Goal: Transaction & Acquisition: Purchase product/service

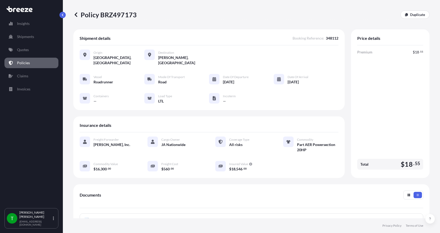
scroll to position [79, 0]
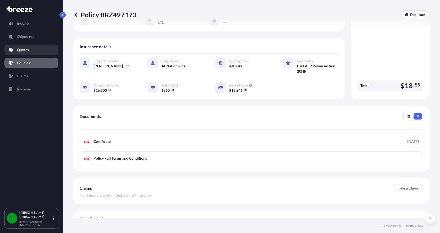
click at [32, 51] on link "Quotes" at bounding box center [31, 49] width 54 height 10
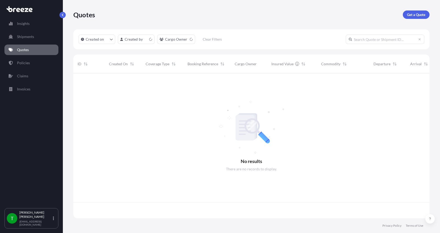
scroll to position [144, 352]
click at [416, 12] on link "Get a Quote" at bounding box center [416, 14] width 27 height 8
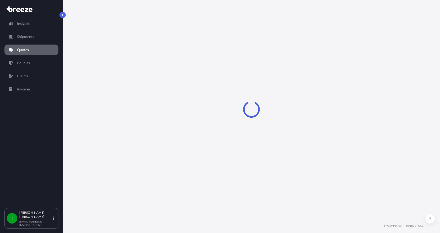
select select "Sea"
select select "1"
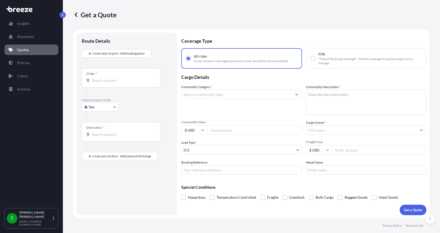
click at [92, 107] on body "Insights Shipments Quotes Policies Claims Invoices T [PERSON_NAME] [EMAIL_ADDRE…" at bounding box center [220, 116] width 440 height 233
click at [93, 137] on span "Road" at bounding box center [96, 139] width 8 height 5
select select "Road"
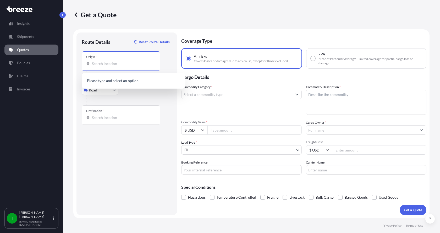
click at [105, 63] on input "Origin *" at bounding box center [123, 63] width 62 height 5
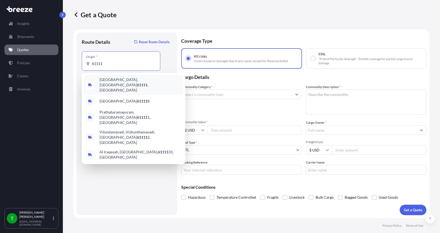
click at [107, 82] on span "[GEOGRAPHIC_DATA] , [GEOGRAPHIC_DATA]" at bounding box center [140, 85] width 82 height 16
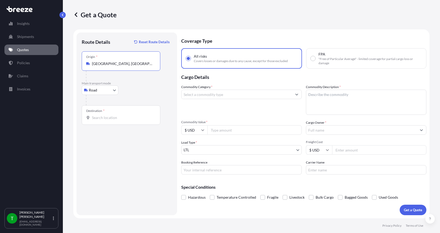
type input "[GEOGRAPHIC_DATA], [GEOGRAPHIC_DATA]"
click at [93, 116] on input "Destination *" at bounding box center [123, 117] width 62 height 5
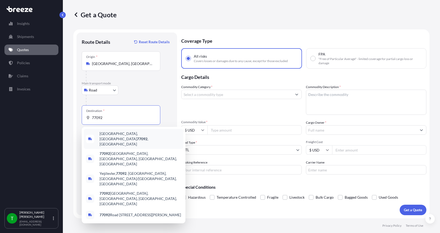
click at [106, 133] on span "[GEOGRAPHIC_DATA] , [GEOGRAPHIC_DATA]" at bounding box center [140, 139] width 82 height 16
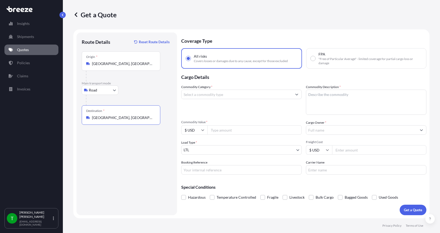
type input "[GEOGRAPHIC_DATA], [GEOGRAPHIC_DATA]"
click at [198, 96] on input "Commodity Category *" at bounding box center [236, 94] width 110 height 9
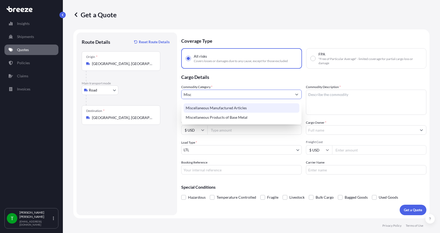
click at [197, 110] on div "Miscellaneous Manufactured Articles" at bounding box center [241, 107] width 116 height 9
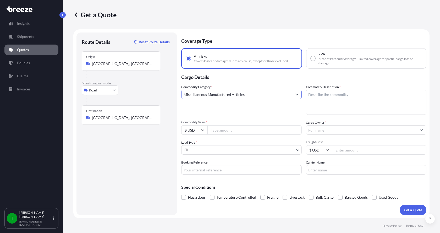
type input "Miscellaneous Manufactured Articles"
click at [329, 92] on textarea "Commodity Description *" at bounding box center [366, 102] width 120 height 25
type textarea "Parts Motor AER 20HP"
click at [227, 132] on input "Commodity Value *" at bounding box center [254, 129] width 94 height 9
click at [219, 129] on input "Commodity Value *" at bounding box center [254, 129] width 94 height 9
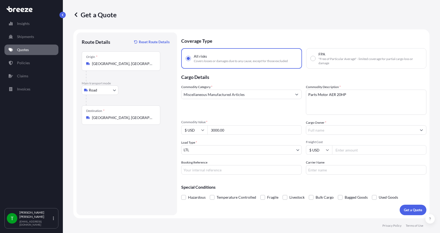
type input "3000.00"
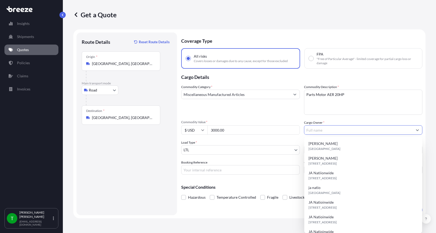
click at [334, 132] on input "Cargo Owner *" at bounding box center [358, 129] width 109 height 9
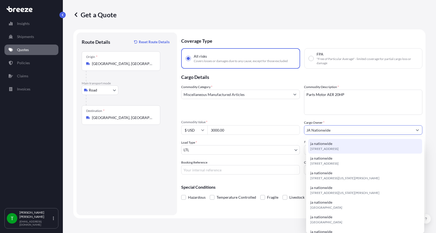
type input "JA Nationwide"
click at [210, 170] on input "Booking Reference" at bounding box center [240, 169] width 119 height 9
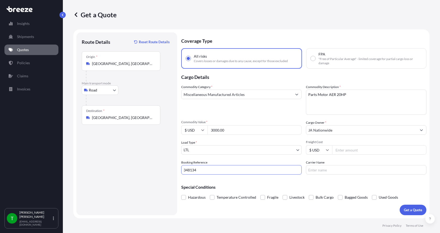
type input "348134"
click at [345, 151] on input "Freight Cost" at bounding box center [379, 149] width 94 height 9
type input "275.00"
click at [333, 169] on input "Carrier Name" at bounding box center [366, 169] width 120 height 9
type input "AAA [PERSON_NAME]"
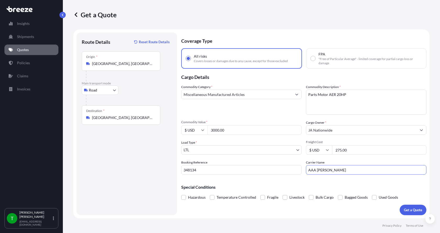
click at [346, 111] on textarea "Parts Motor AER 20HP" at bounding box center [366, 102] width 120 height 25
click at [413, 208] on p "Get a Quote" at bounding box center [413, 209] width 18 height 5
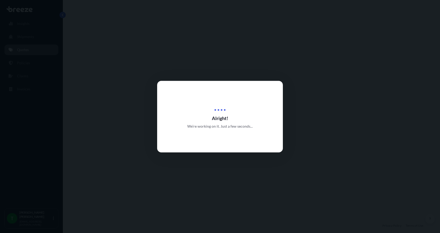
select select "Road"
select select "1"
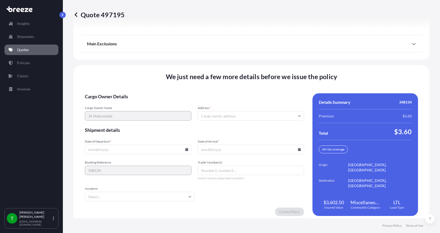
scroll to position [689, 0]
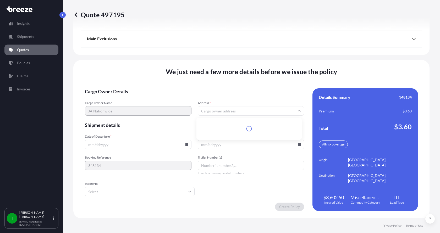
click at [226, 111] on input "Address *" at bounding box center [251, 110] width 107 height 9
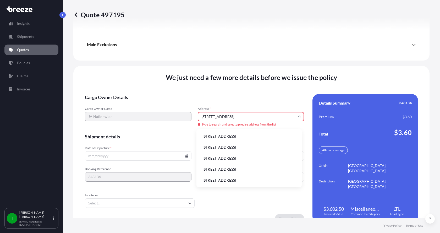
click at [212, 135] on li "[STREET_ADDRESS]" at bounding box center [248, 136] width 101 height 10
type input "[STREET_ADDRESS]"
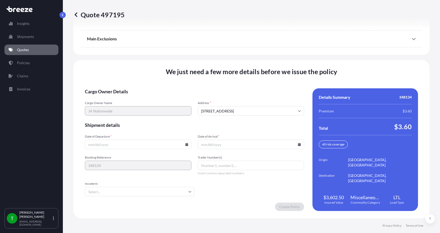
click at [185, 143] on icon at bounding box center [186, 144] width 3 height 3
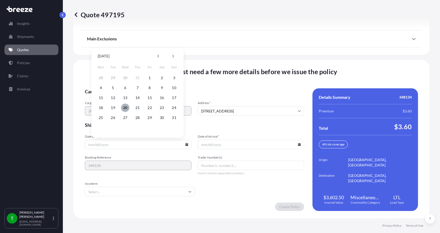
click at [126, 108] on button "20" at bounding box center [125, 107] width 8 height 8
type input "[DATE]"
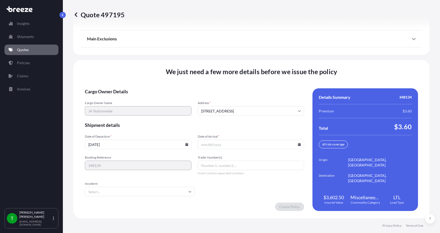
click at [126, 118] on button "20" at bounding box center [128, 120] width 6 height 5
click at [298, 145] on icon at bounding box center [299, 144] width 3 height 3
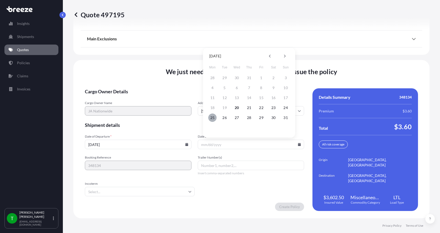
click at [211, 118] on button "25" at bounding box center [212, 117] width 8 height 8
type input "[DATE]"
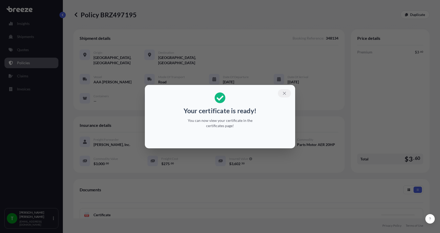
click at [285, 93] on icon "button" at bounding box center [284, 93] width 3 height 3
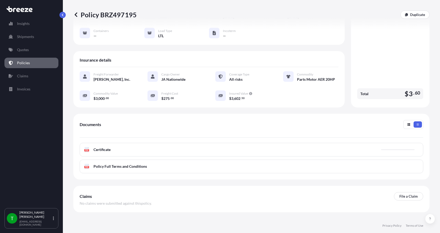
scroll to position [77, 0]
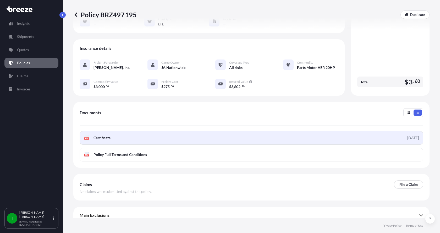
click at [87, 137] on text "PDF" at bounding box center [86, 138] width 3 height 2
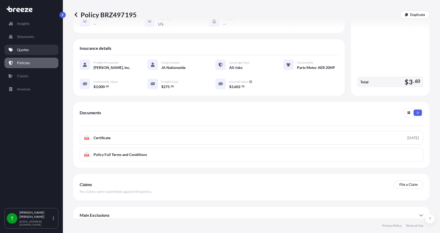
click at [23, 51] on p "Quotes" at bounding box center [23, 49] width 12 height 5
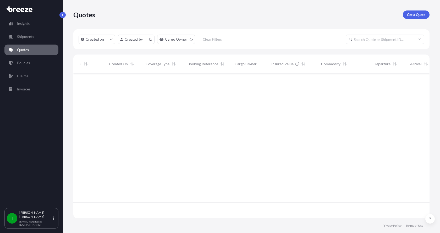
scroll to position [144, 352]
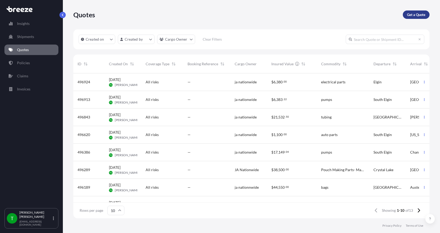
click at [412, 14] on p "Get a Quote" at bounding box center [416, 14] width 18 height 5
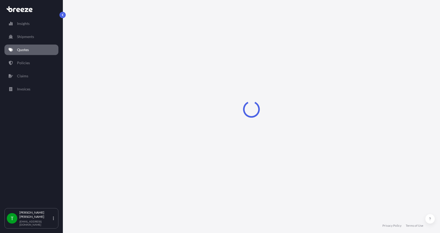
select select "Sea"
select select "1"
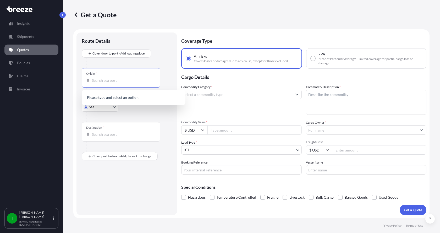
click at [96, 81] on input "Origin *" at bounding box center [123, 80] width 62 height 5
type input "60050"
click at [114, 106] on body "Insights Shipments Quotes Policies Claims Invoices T [PERSON_NAME] [EMAIL_ADDRE…" at bounding box center [220, 116] width 440 height 233
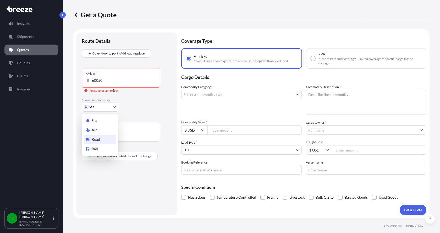
click at [98, 138] on span "Road" at bounding box center [96, 139] width 8 height 5
select select "Road"
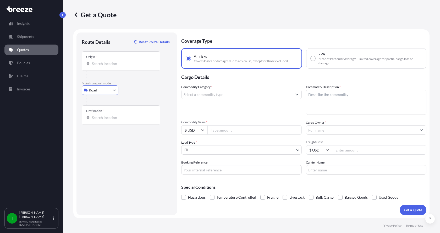
click at [99, 65] on input "Origin *" at bounding box center [123, 63] width 62 height 5
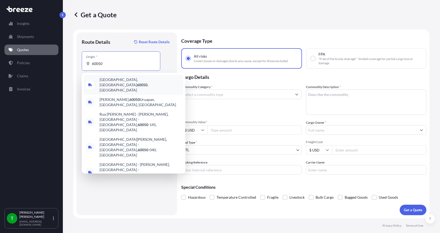
click at [105, 81] on span "[GEOGRAPHIC_DATA] , [GEOGRAPHIC_DATA]" at bounding box center [140, 85] width 82 height 16
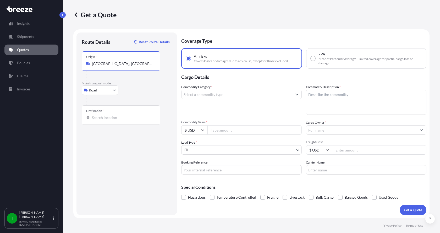
drag, startPoint x: 115, startPoint y: 65, endPoint x: 77, endPoint y: 65, distance: 38.0
click at [77, 65] on div "Route Details Reset Route Details Place of loading Road Road Rail Origin * [GEO…" at bounding box center [126, 123] width 101 height 182
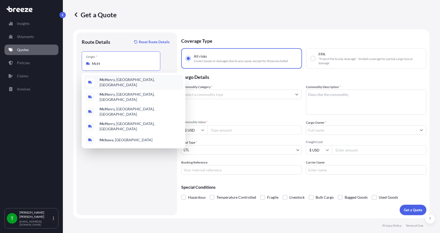
click at [103, 79] on b "McH" at bounding box center [103, 79] width 8 height 4
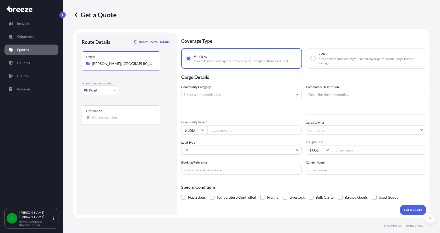
type input "[PERSON_NAME], [GEOGRAPHIC_DATA], [GEOGRAPHIC_DATA]"
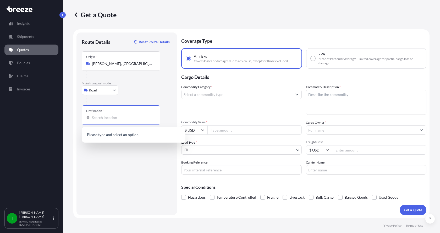
click at [97, 116] on input "Destination *" at bounding box center [123, 117] width 62 height 5
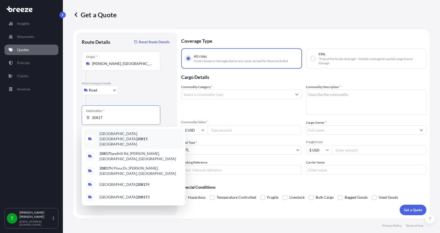
click at [107, 135] on span "[GEOGRAPHIC_DATA] , [GEOGRAPHIC_DATA]" at bounding box center [140, 139] width 82 height 16
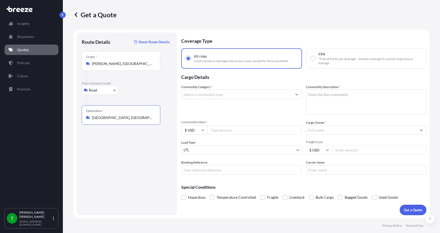
type input "[GEOGRAPHIC_DATA], [GEOGRAPHIC_DATA]"
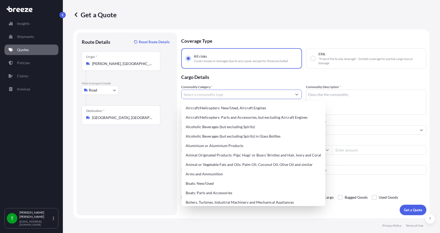
click at [208, 96] on input "Commodity Category *" at bounding box center [236, 94] width 110 height 9
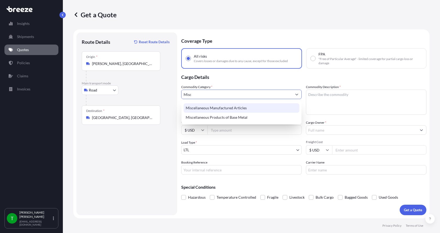
click at [208, 105] on div "Miscellaneous Manufactured Articles" at bounding box center [241, 107] width 116 height 9
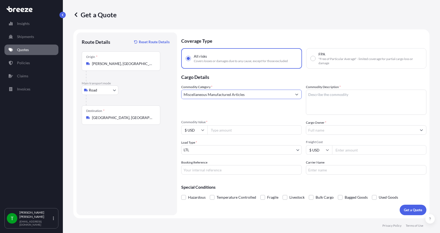
type input "Miscellaneous Manufactured Articles"
click at [316, 91] on textarea "Commodity Description *" at bounding box center [366, 102] width 120 height 25
click at [331, 98] on textarea "Scientic" at bounding box center [366, 102] width 120 height 25
drag, startPoint x: 326, startPoint y: 97, endPoint x: 301, endPoint y: 97, distance: 25.1
click at [301, 97] on div "Commodity Category * Miscellaneous Manufactured Articles Commodity Description …" at bounding box center [303, 129] width 245 height 90
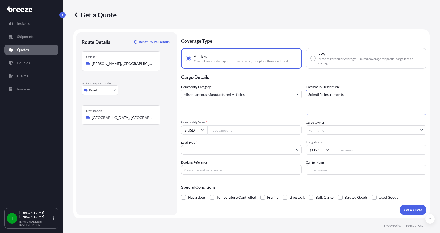
type textarea "Scientific Instruments"
click at [219, 131] on input "Commodity Value *" at bounding box center [254, 129] width 94 height 9
type input "100000.00"
click at [317, 129] on input "Cargo Owner *" at bounding box center [361, 129] width 110 height 9
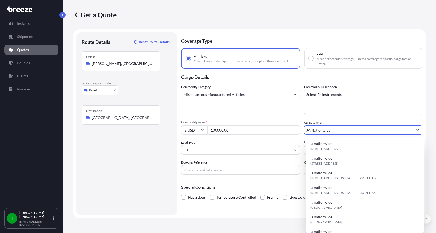
type input "JA Nationwide"
click at [226, 169] on input "Booking Reference" at bounding box center [240, 169] width 119 height 9
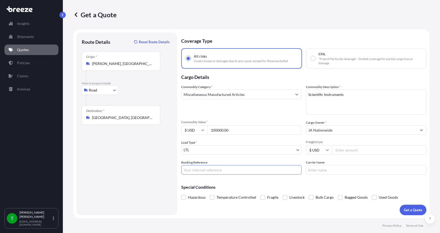
click at [348, 151] on input "Freight Cost" at bounding box center [379, 149] width 94 height 9
type input "840.00"
click at [340, 168] on input "Carrier Name" at bounding box center [366, 169] width 120 height 9
type input "GO2 Logistics"
click at [410, 208] on p "Get a Quote" at bounding box center [413, 209] width 18 height 5
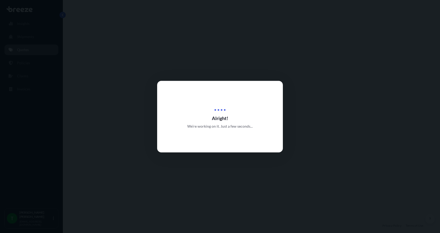
select select "Road"
select select "1"
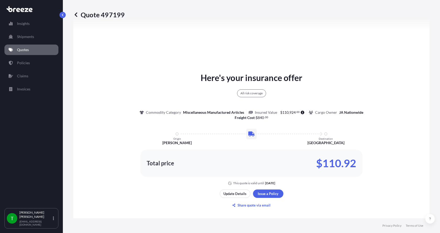
scroll to position [272, 0]
